Goal: Transaction & Acquisition: Subscribe to service/newsletter

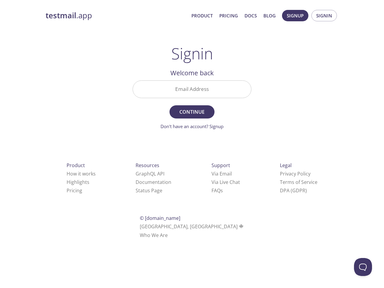
click at [192, 109] on span "Continue" at bounding box center [192, 112] width 32 height 8
click at [295, 16] on span "Signup" at bounding box center [295, 16] width 17 height 8
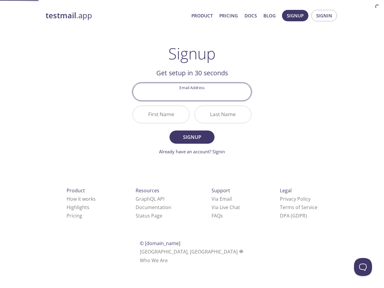
click at [324, 16] on span "Signin" at bounding box center [324, 16] width 16 height 8
